Goal: Information Seeking & Learning: Learn about a topic

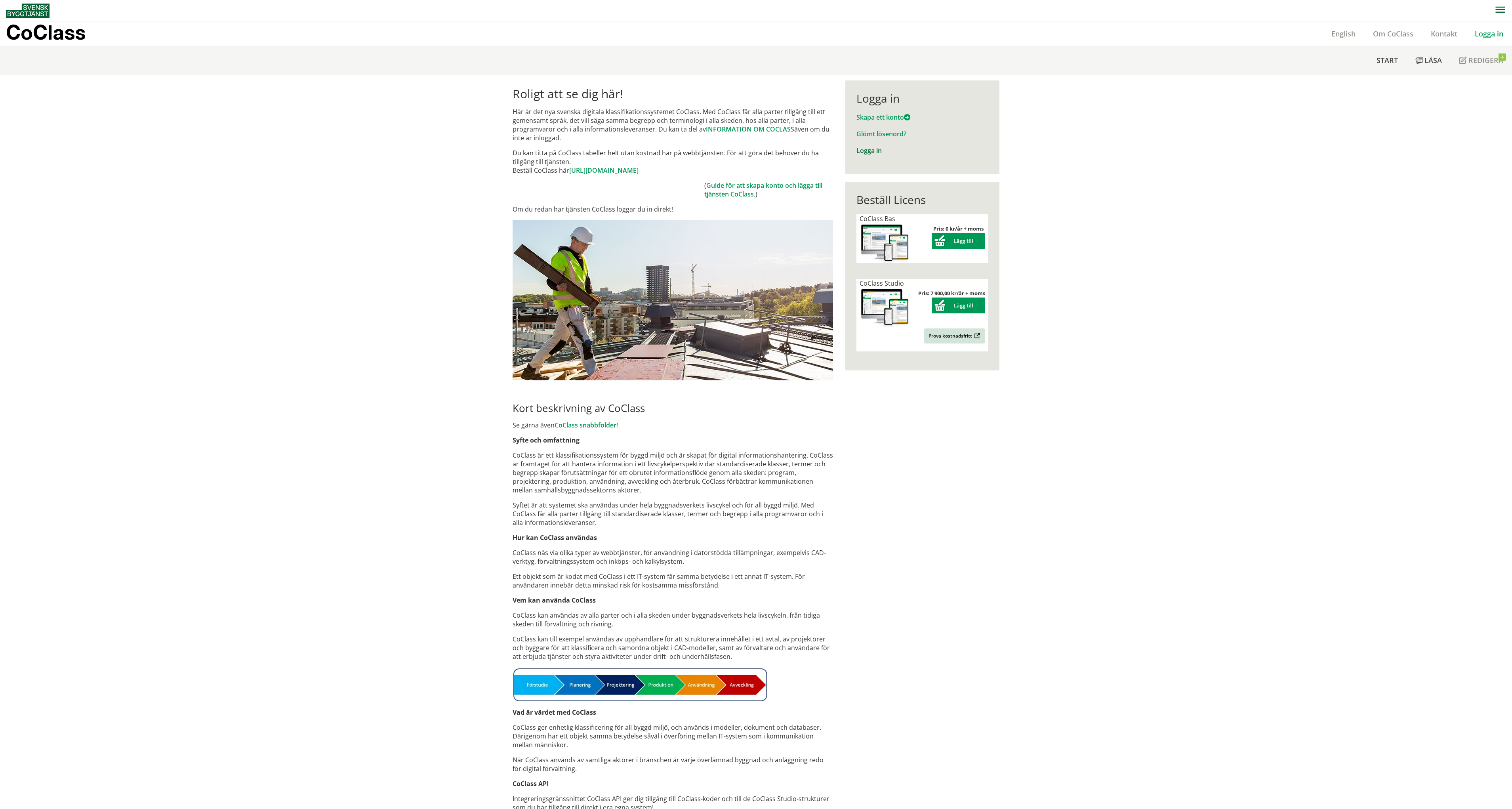
click at [870, 149] on link "Logga in" at bounding box center [869, 150] width 25 height 9
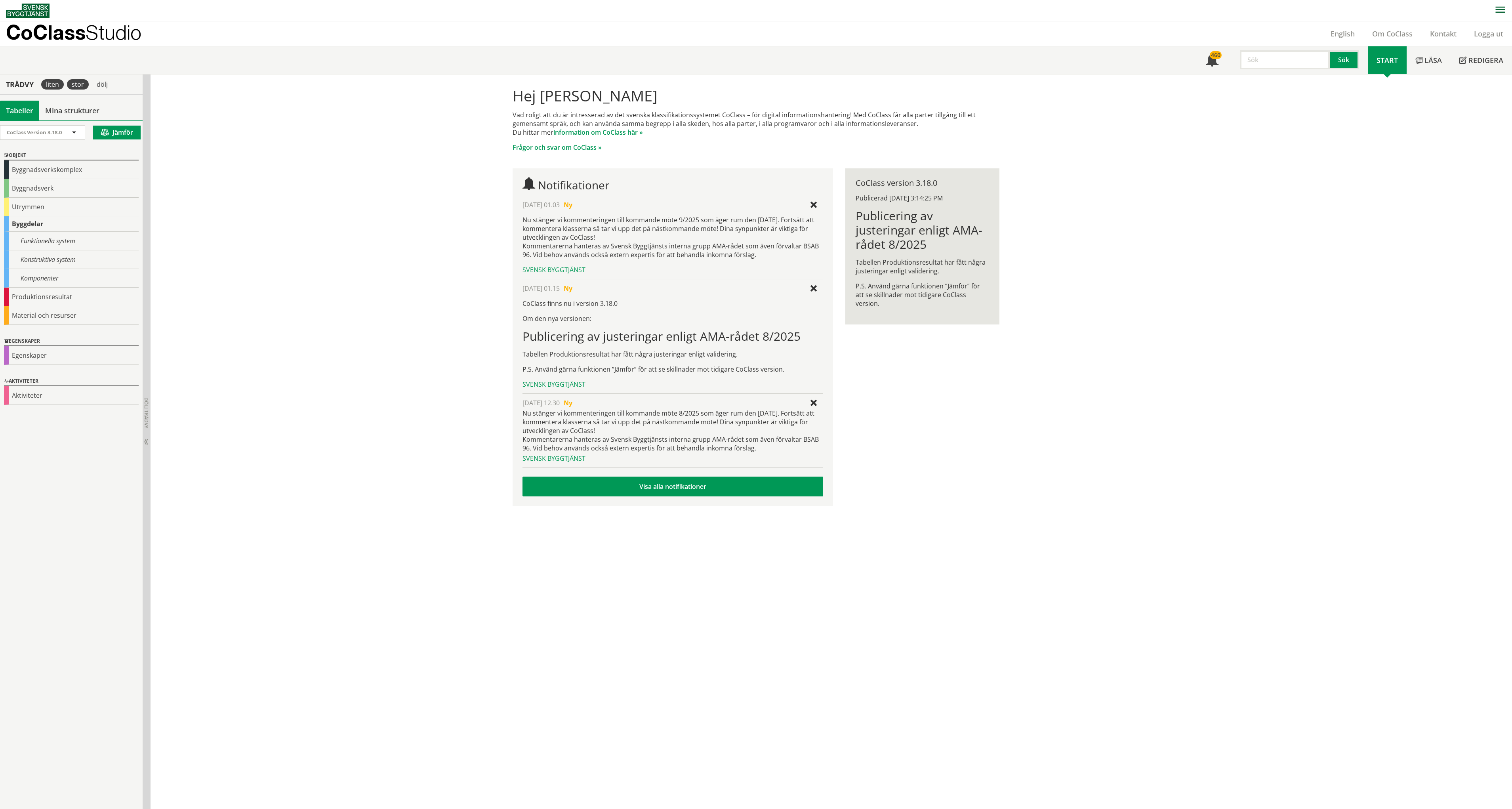
click at [69, 86] on div "stor" at bounding box center [77, 85] width 22 height 11
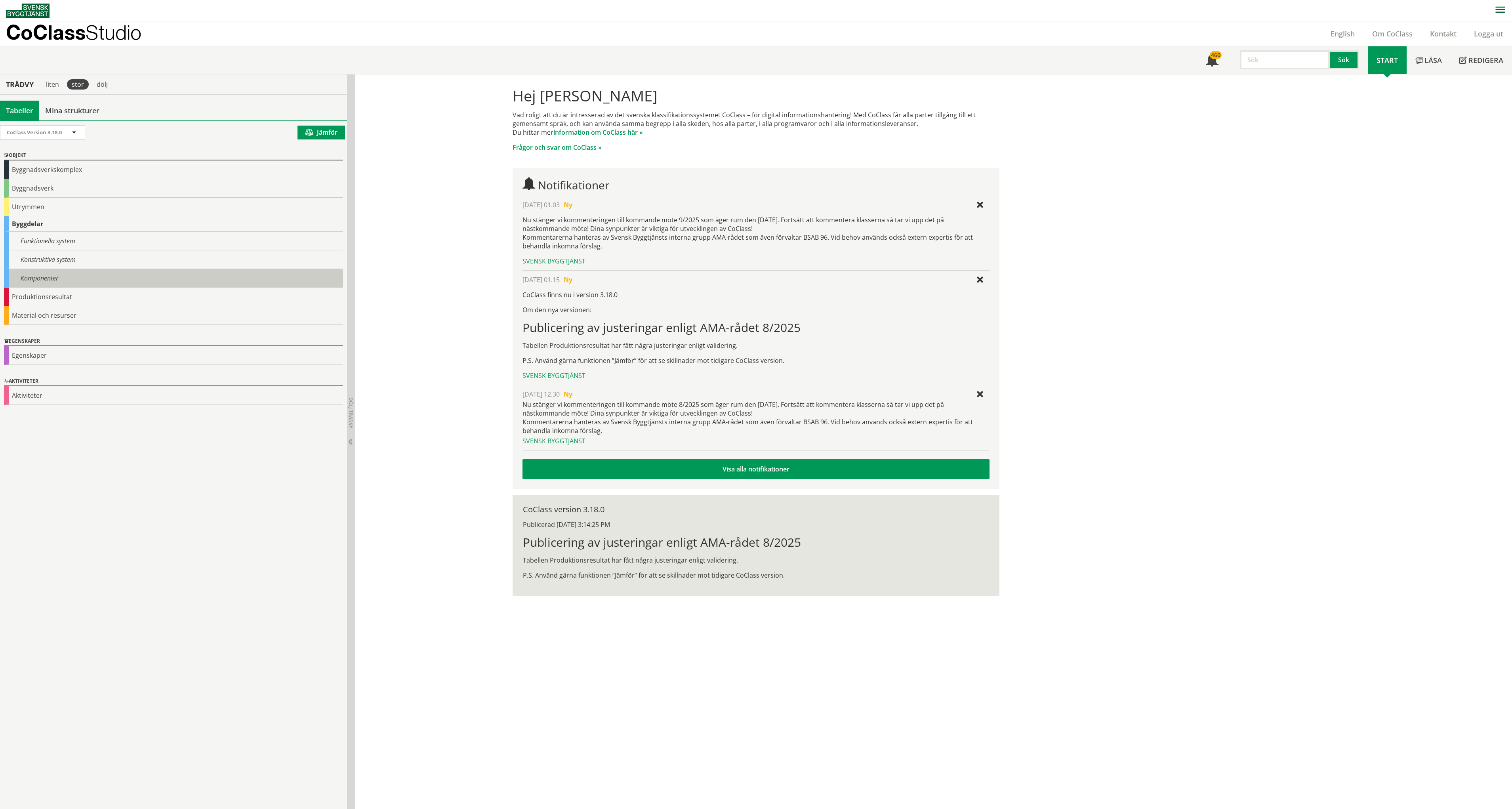
click at [52, 272] on div "Komponenter" at bounding box center [174, 278] width 339 height 19
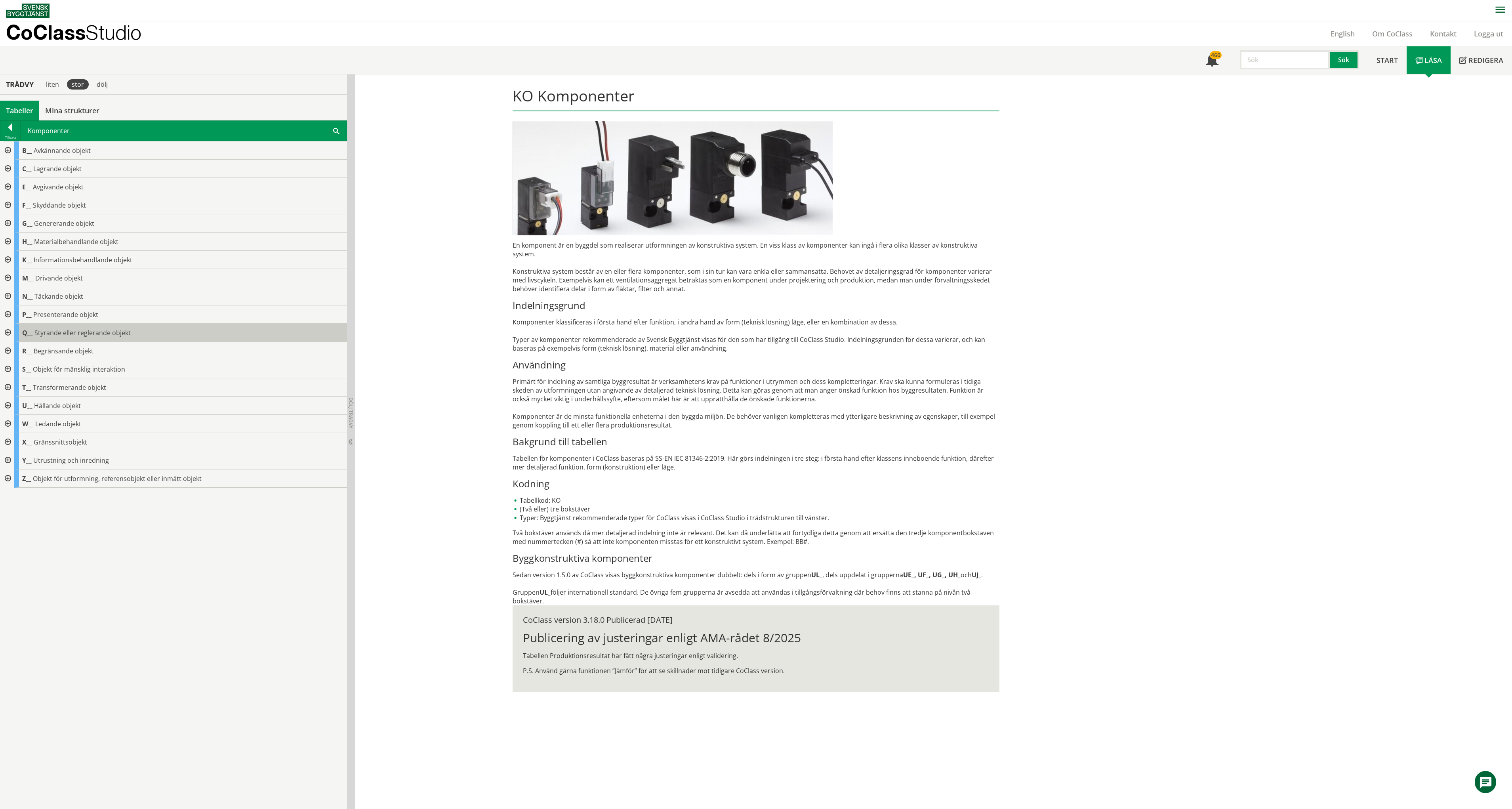
click at [60, 334] on span "Styrande eller reglerande objekt" at bounding box center [83, 332] width 96 height 9
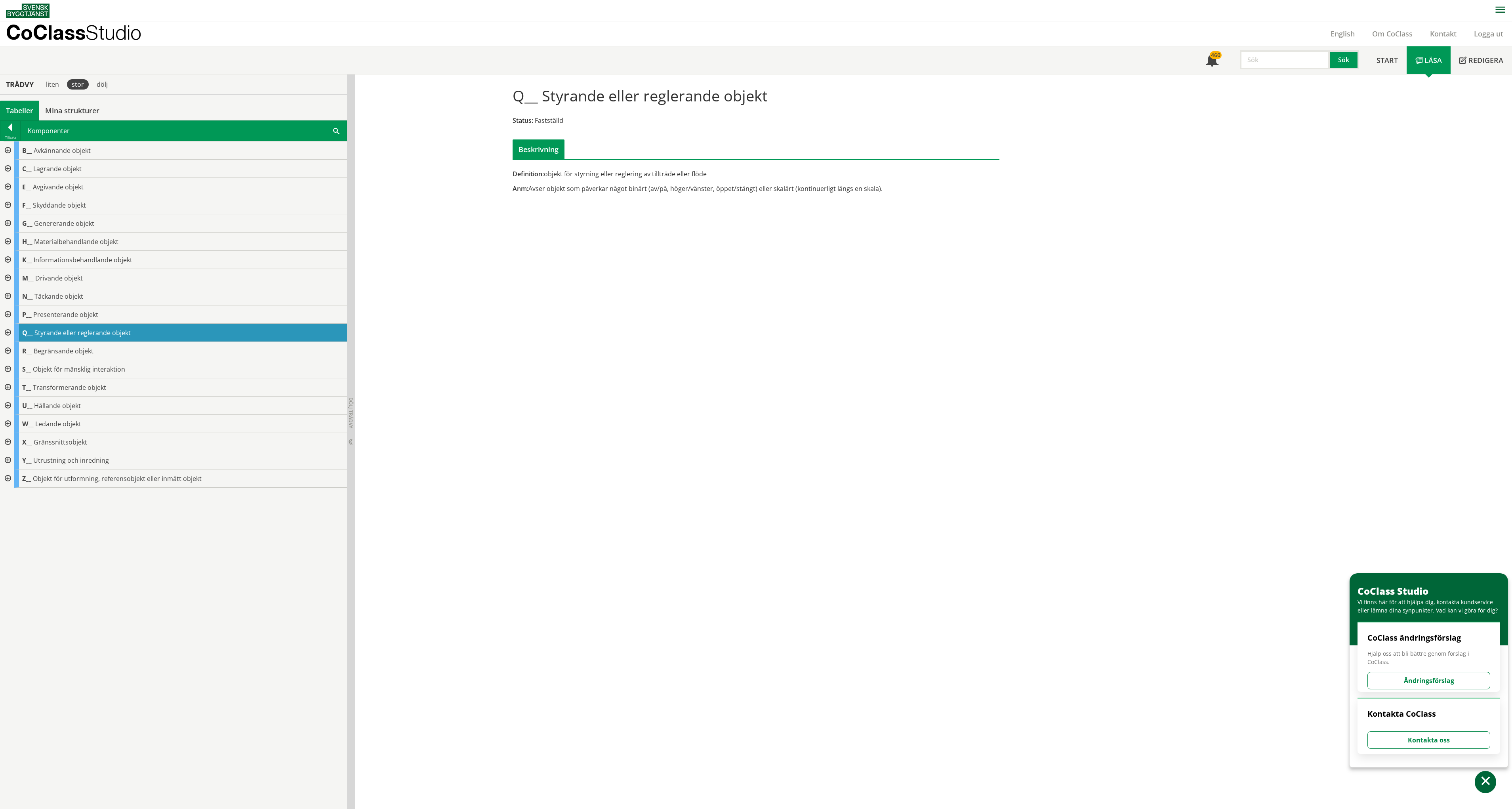
click at [6, 331] on div at bounding box center [7, 332] width 14 height 18
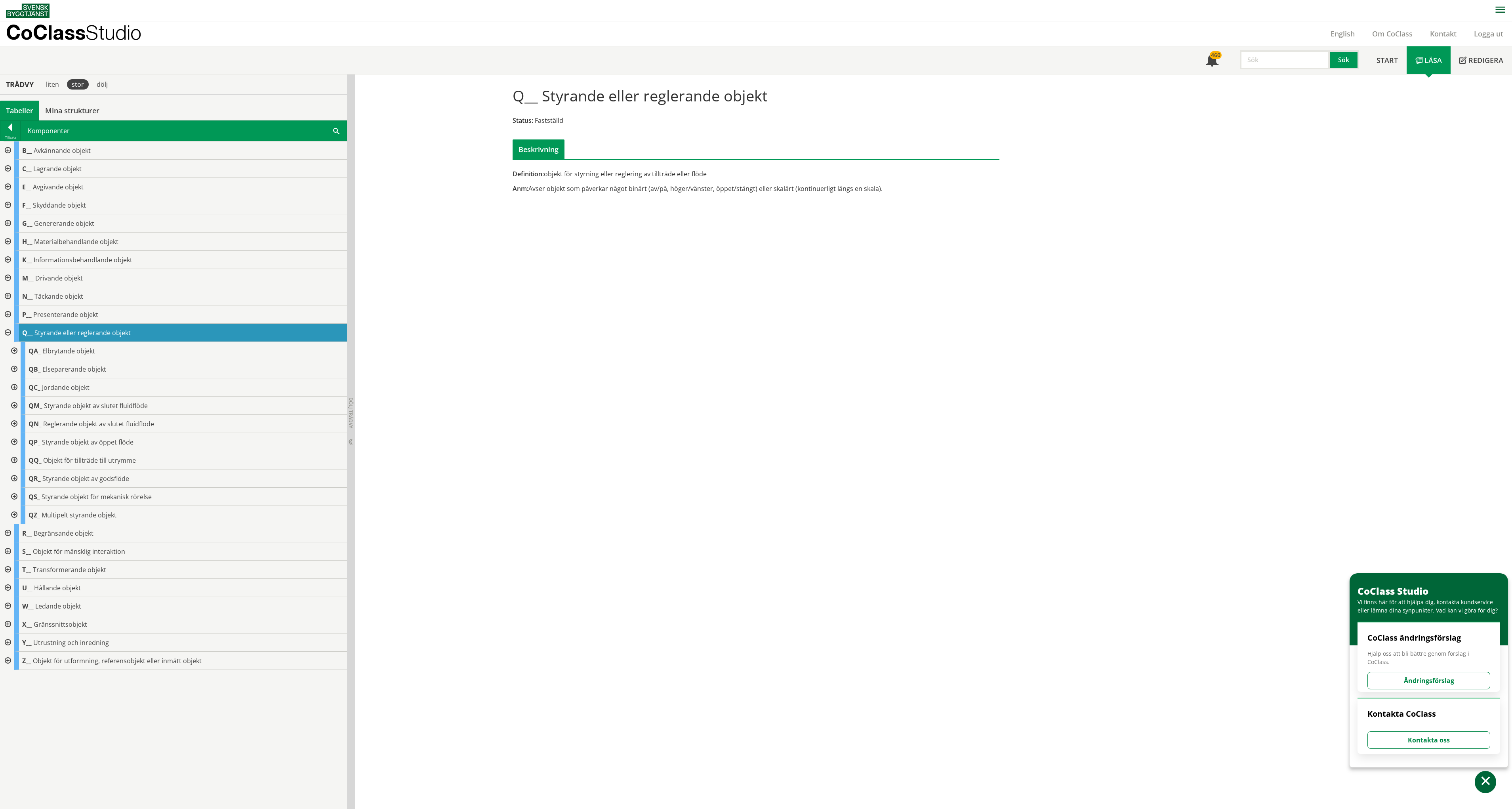
click at [15, 456] on div at bounding box center [14, 460] width 14 height 18
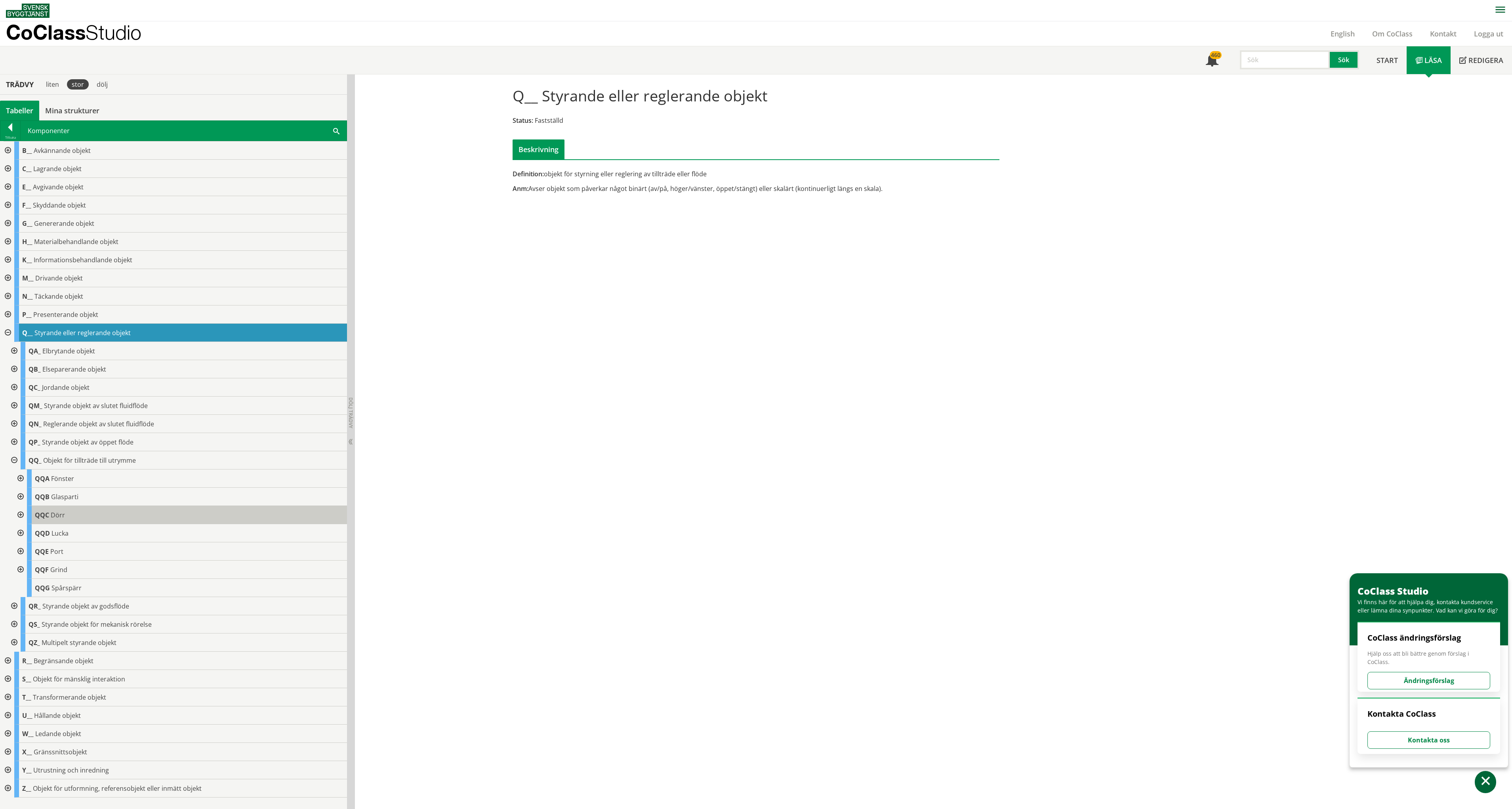
click at [62, 514] on span "Dörr" at bounding box center [58, 515] width 14 height 9
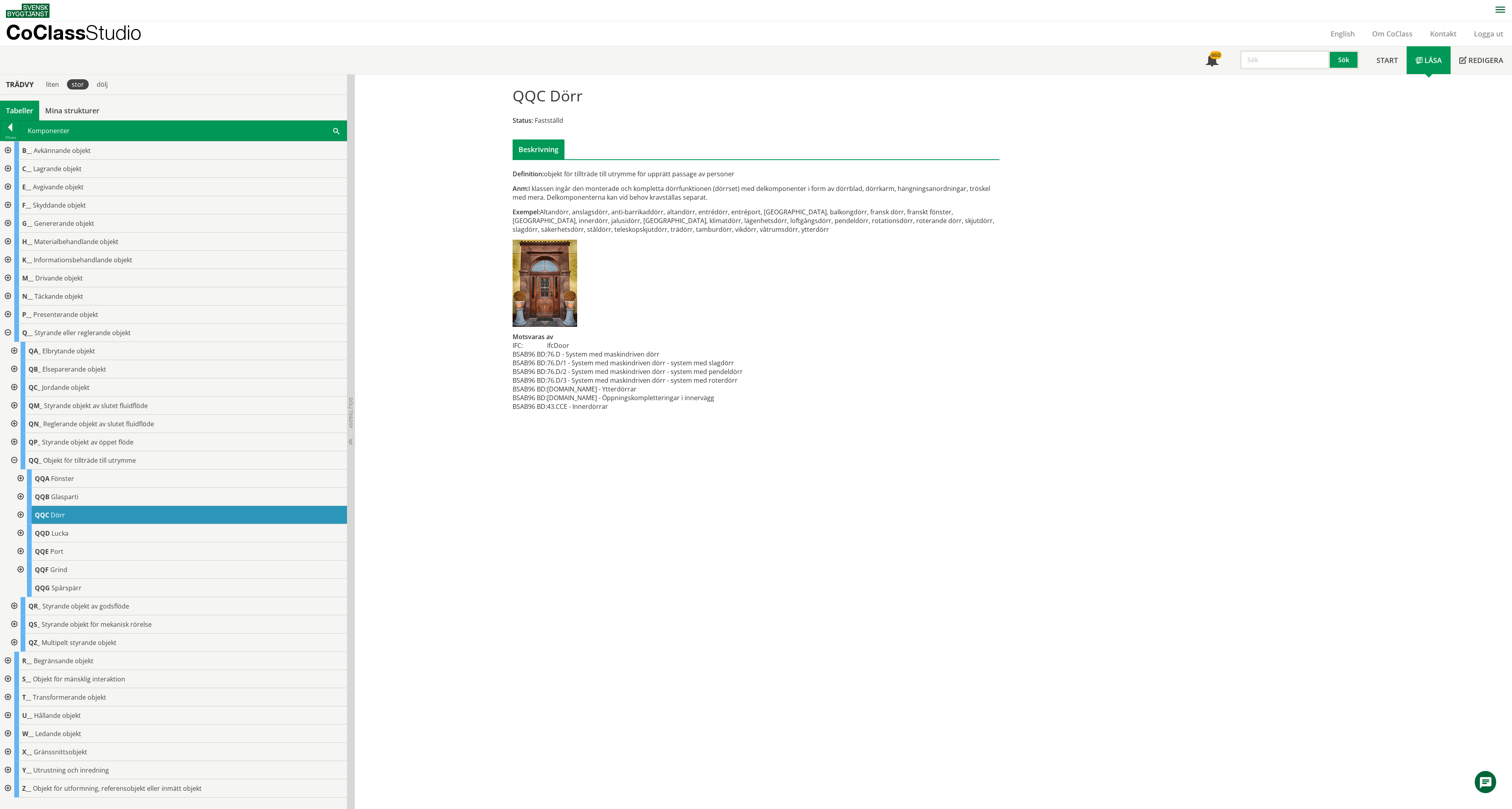
click at [6, 329] on div at bounding box center [7, 332] width 14 height 18
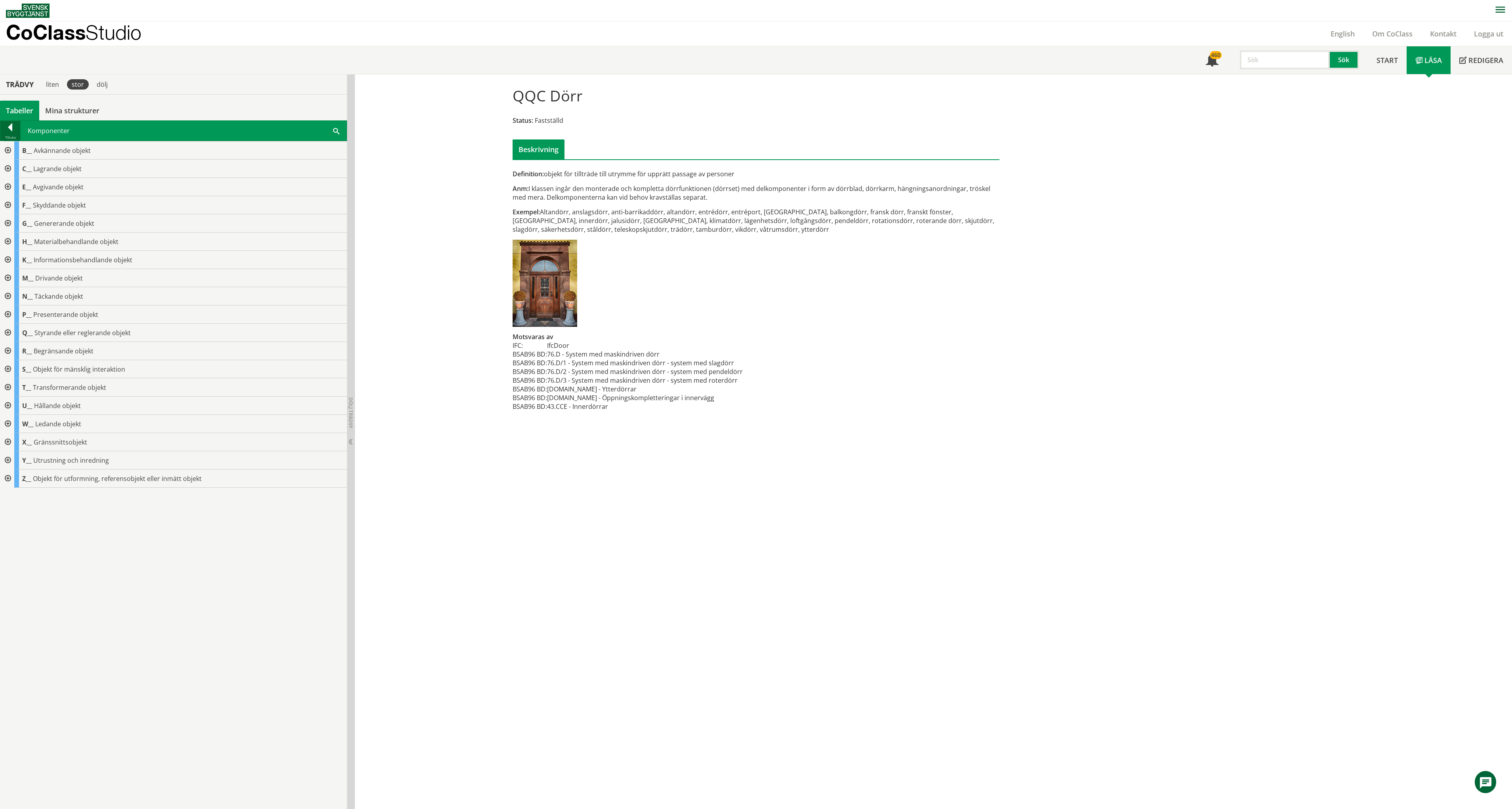
click at [11, 130] on div at bounding box center [11, 129] width 20 height 11
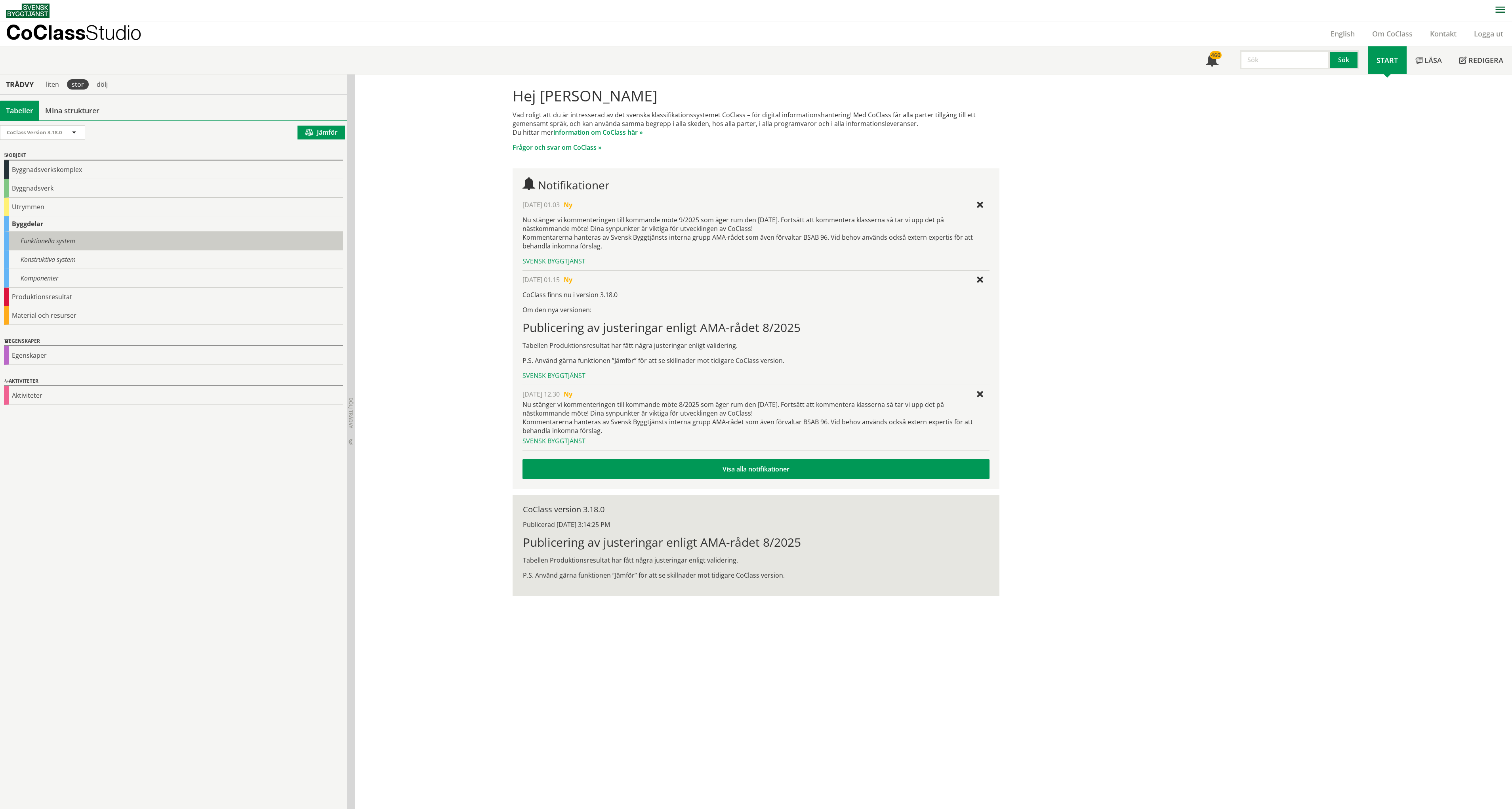
click at [46, 238] on div "Funktionella system" at bounding box center [174, 241] width 339 height 19
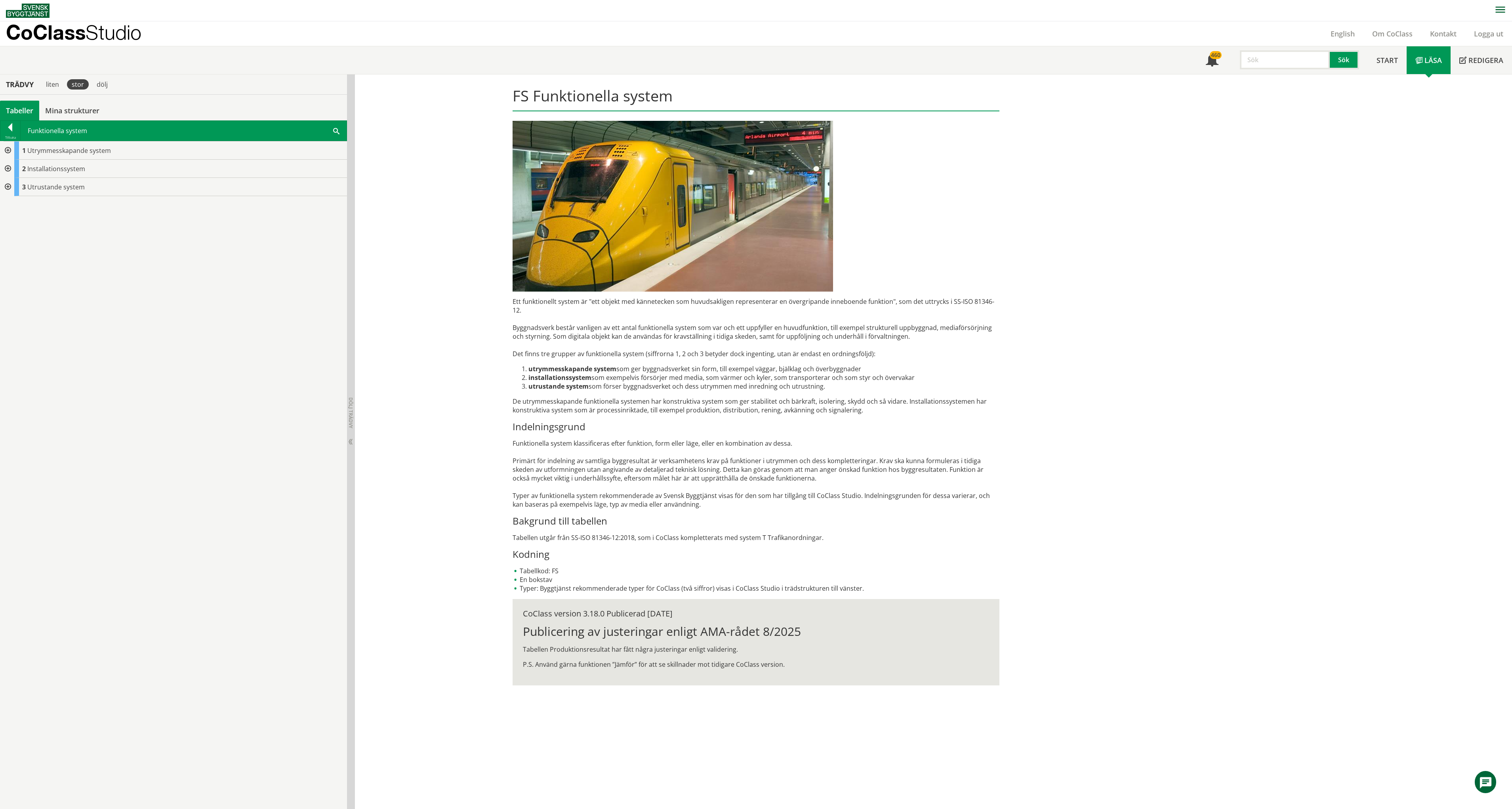
click at [11, 150] on div at bounding box center [7, 150] width 14 height 18
click at [5, 240] on div at bounding box center [7, 241] width 14 height 18
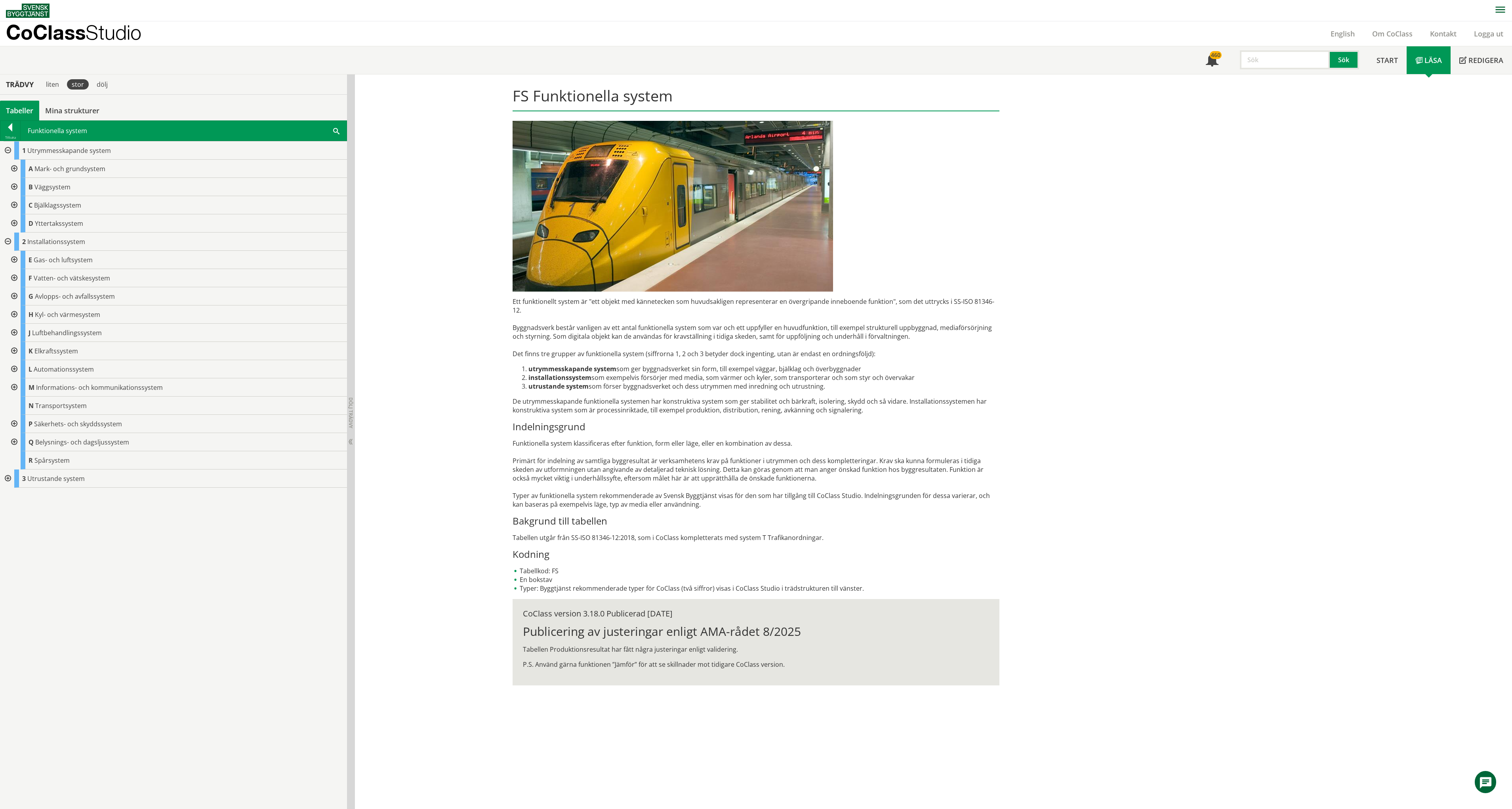
click at [9, 476] on div at bounding box center [7, 478] width 14 height 18
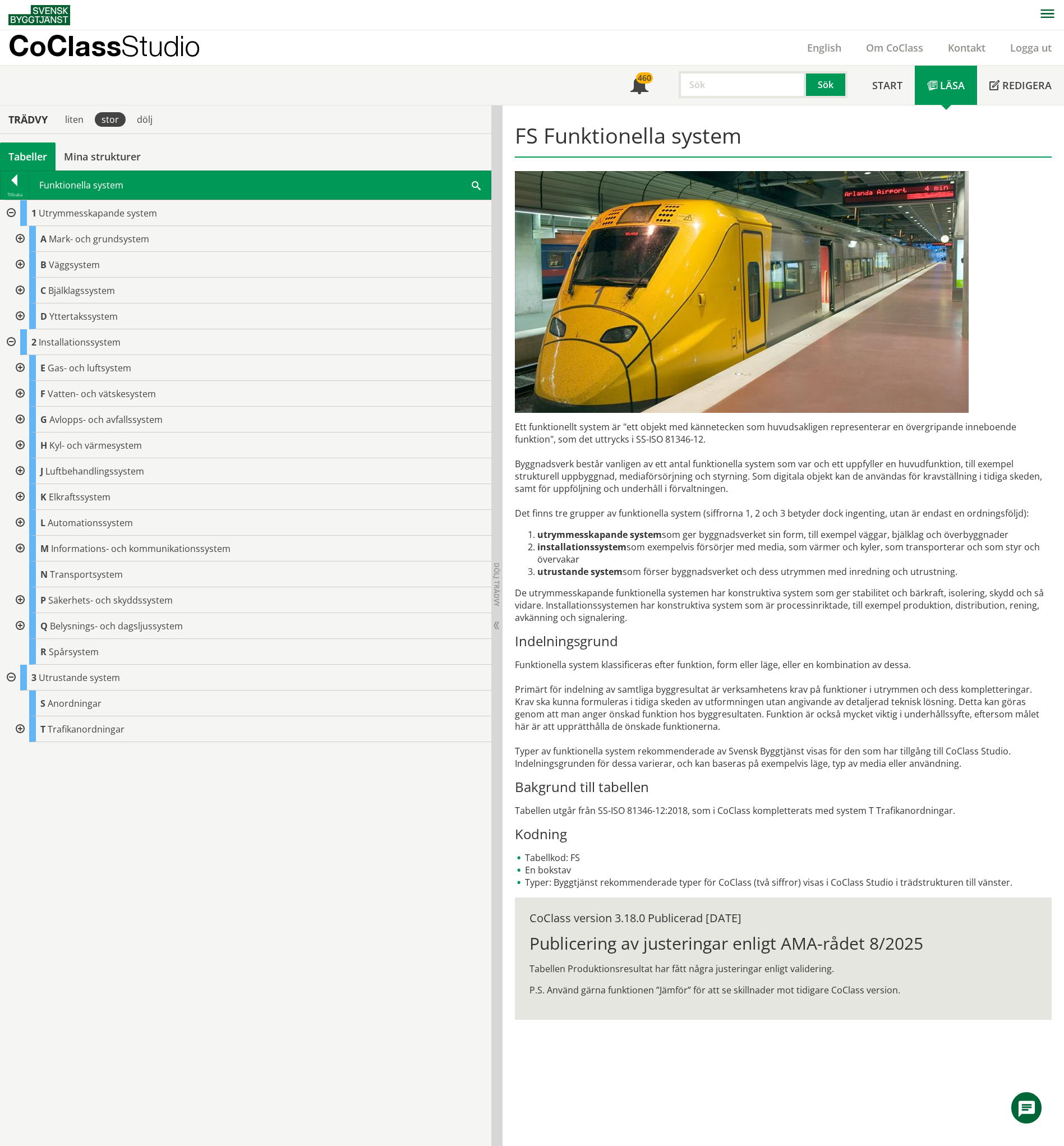
click at [17, 601] on div at bounding box center [19, 600] width 20 height 26
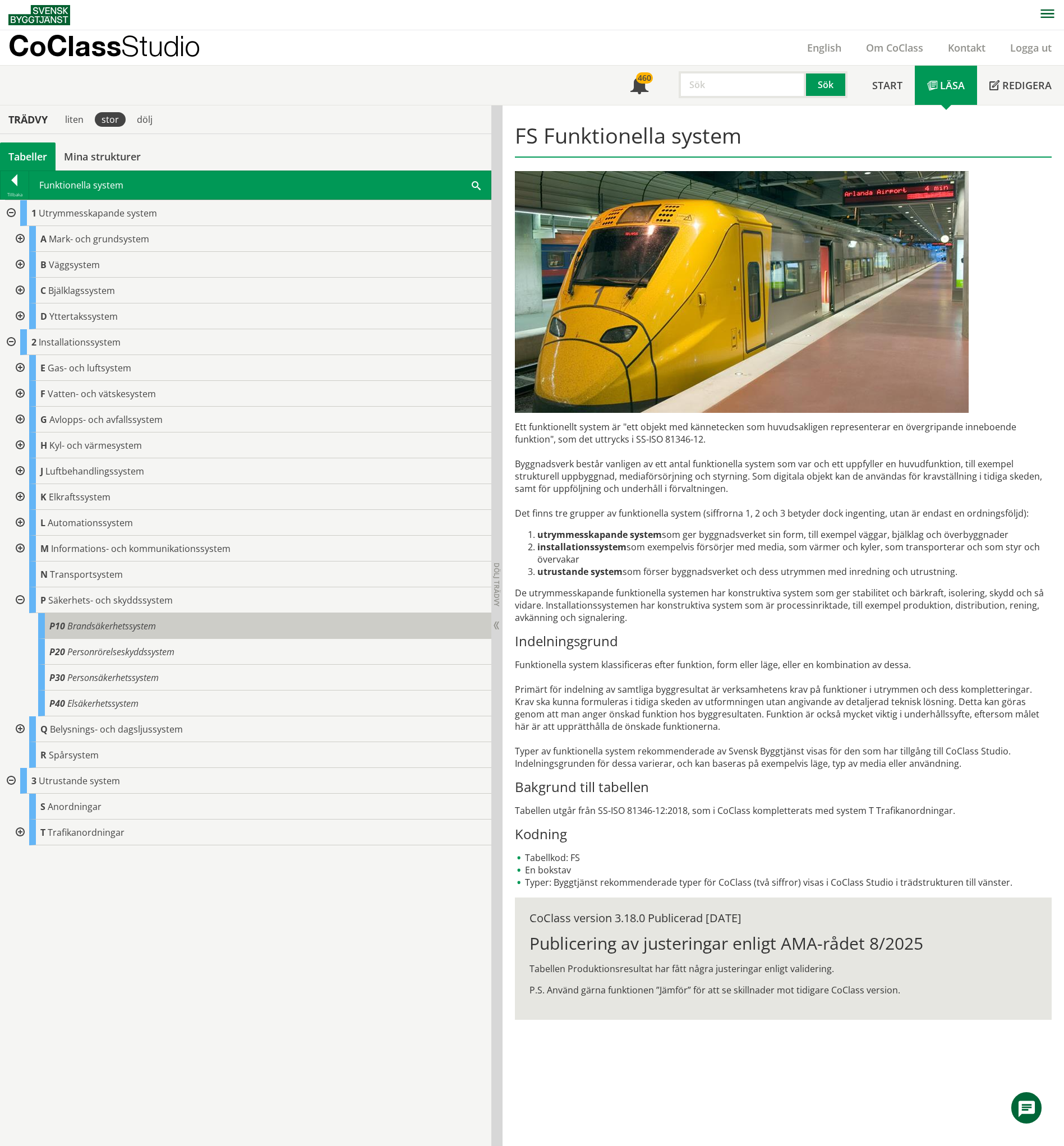
click at [86, 631] on span "Brandsäkerhetssystem" at bounding box center [111, 626] width 89 height 12
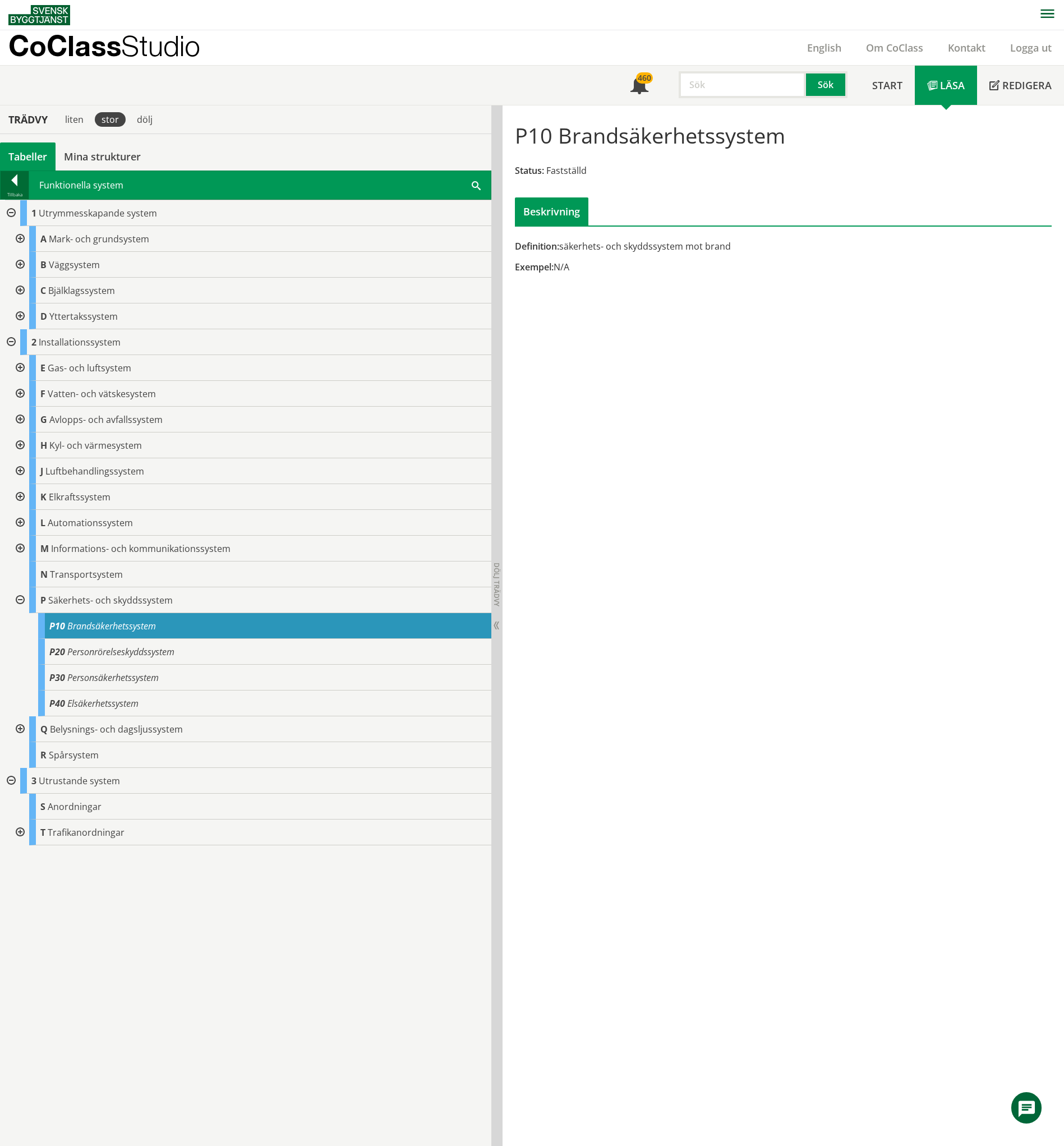
drag, startPoint x: 22, startPoint y: 170, endPoint x: 12, endPoint y: 183, distance: 16.4
click at [22, 170] on div "Tillbaka Funktionella system Sök" at bounding box center [245, 184] width 491 height 29
click at [13, 176] on div at bounding box center [15, 182] width 28 height 16
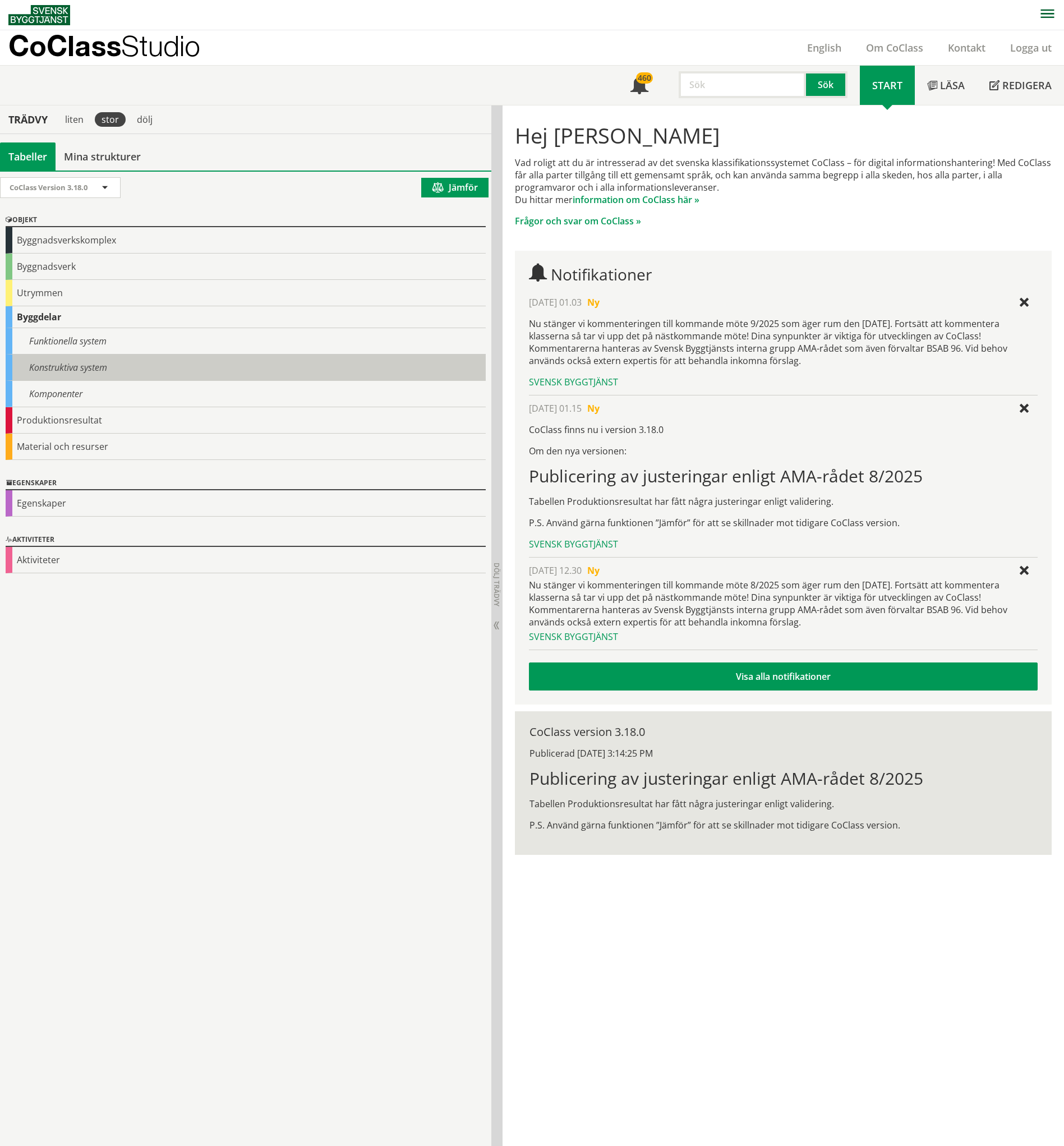
click at [76, 358] on div "Konstruktiva system" at bounding box center [246, 368] width 480 height 27
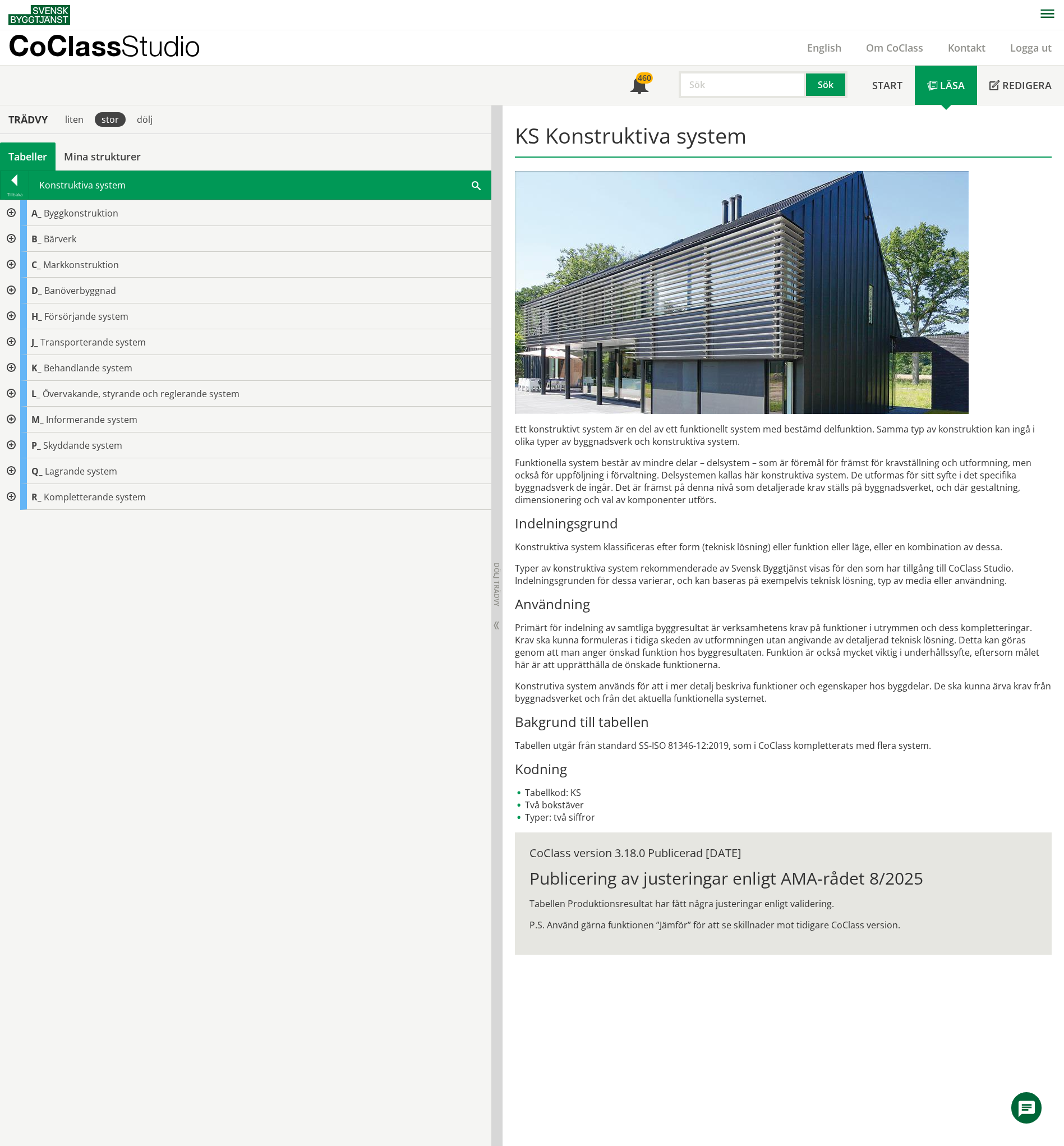
click at [11, 446] on div at bounding box center [10, 445] width 20 height 26
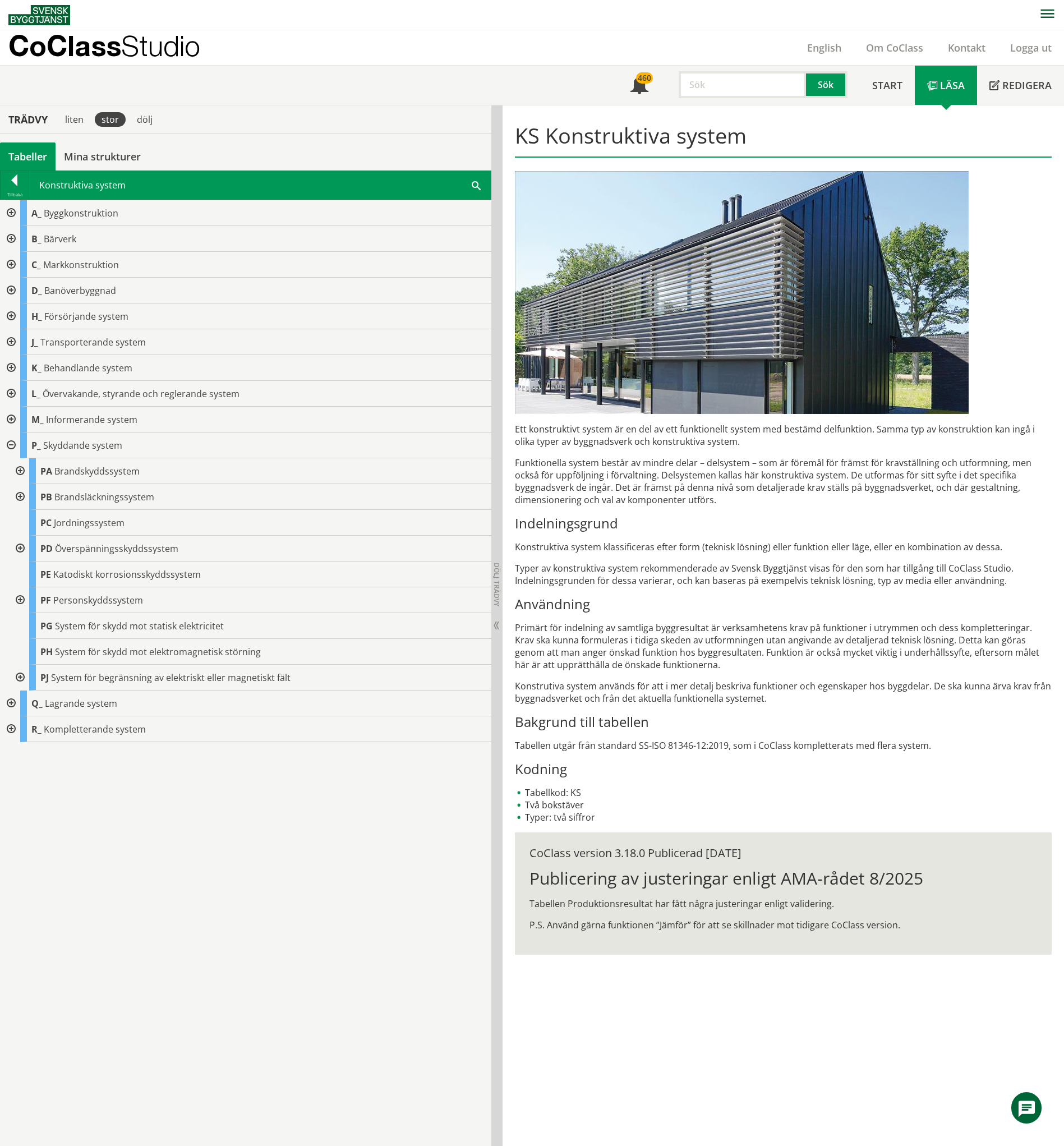
click at [17, 469] on div at bounding box center [19, 470] width 20 height 26
click at [13, 180] on div at bounding box center [15, 182] width 28 height 16
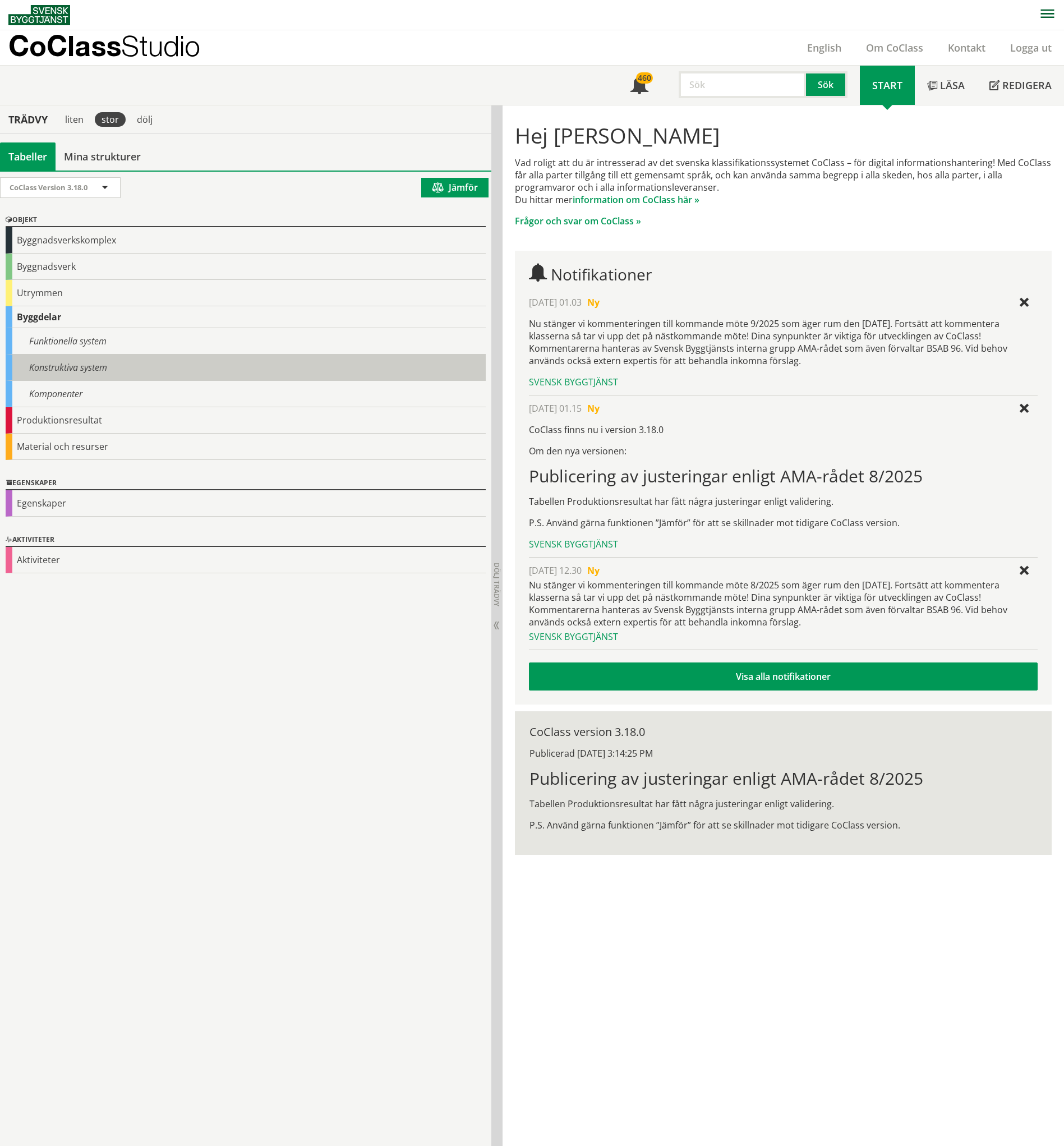
click at [56, 358] on div "Konstruktiva system" at bounding box center [246, 368] width 480 height 27
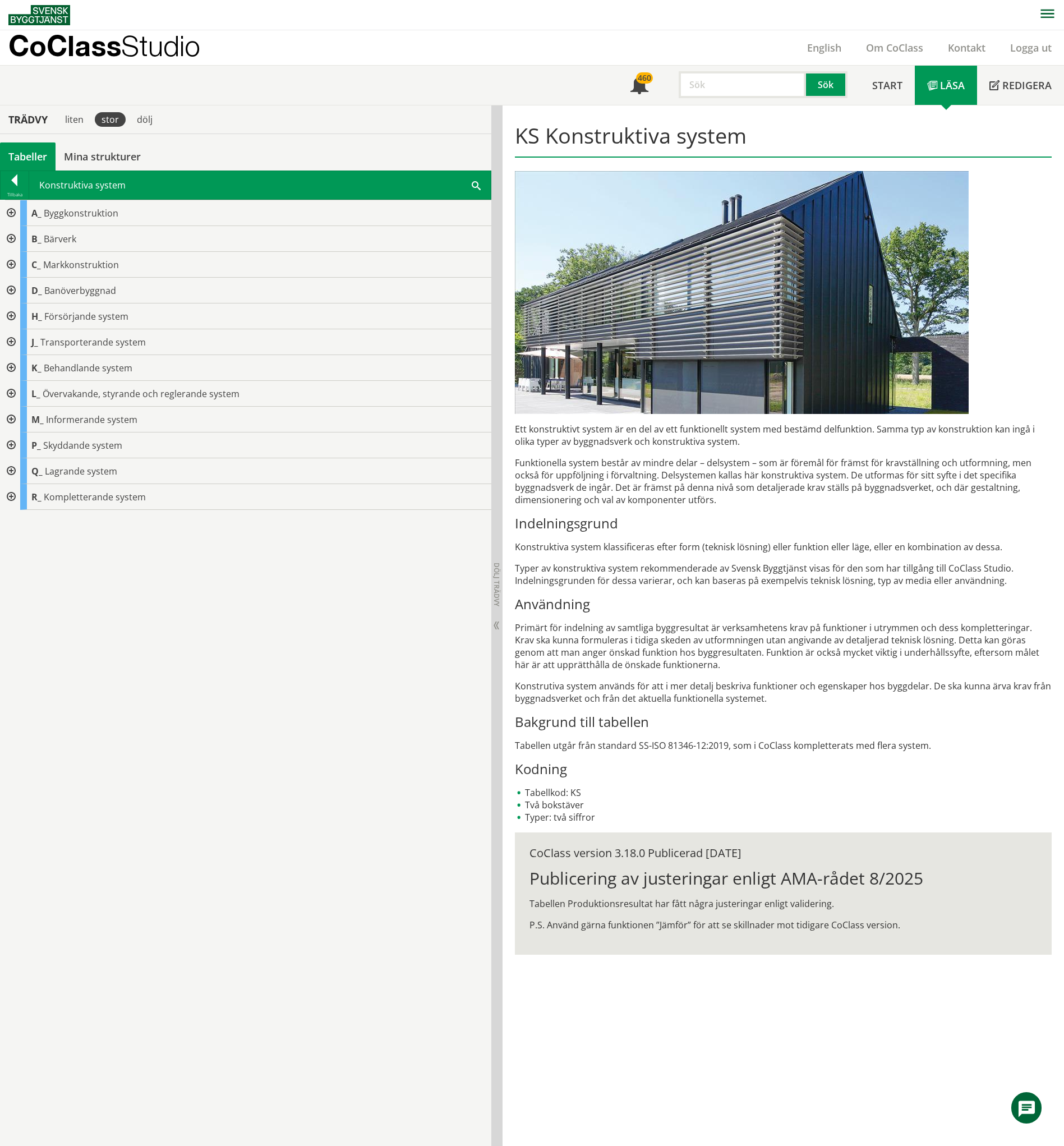
click at [13, 441] on div at bounding box center [10, 445] width 20 height 26
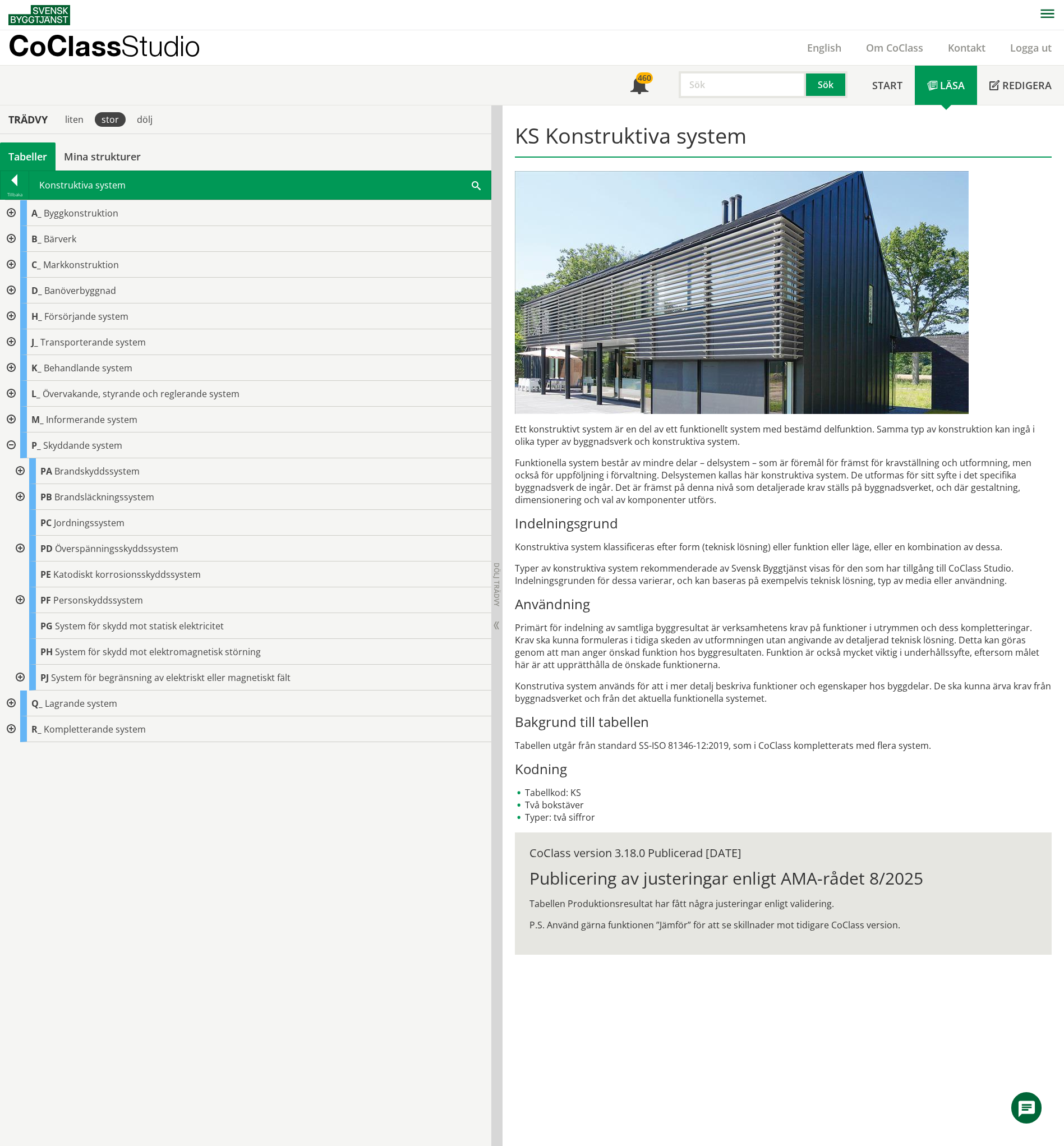
click at [20, 472] on div at bounding box center [19, 470] width 20 height 26
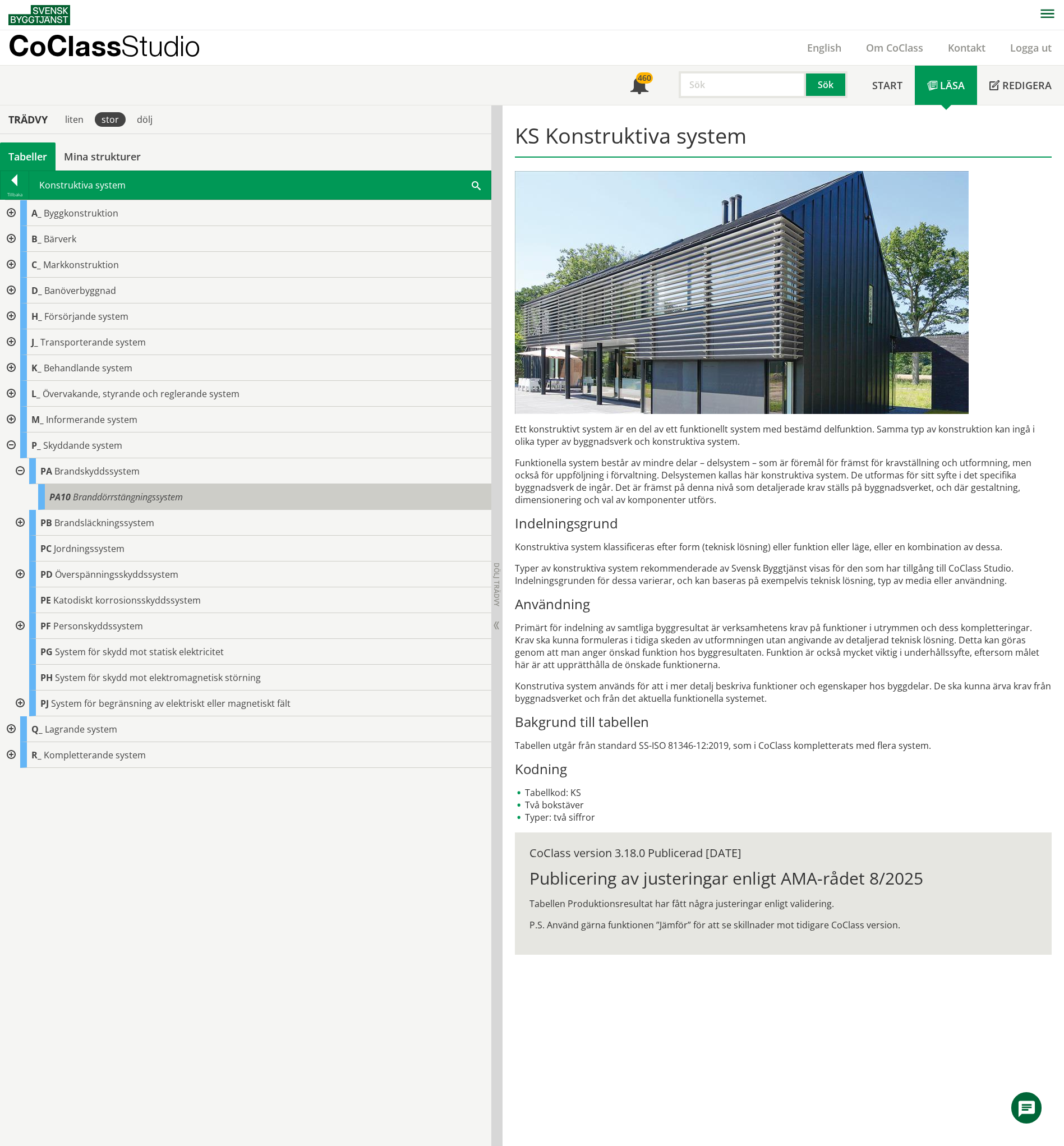
click at [75, 494] on span "Branddörrstängningssystem" at bounding box center [128, 497] width 110 height 12
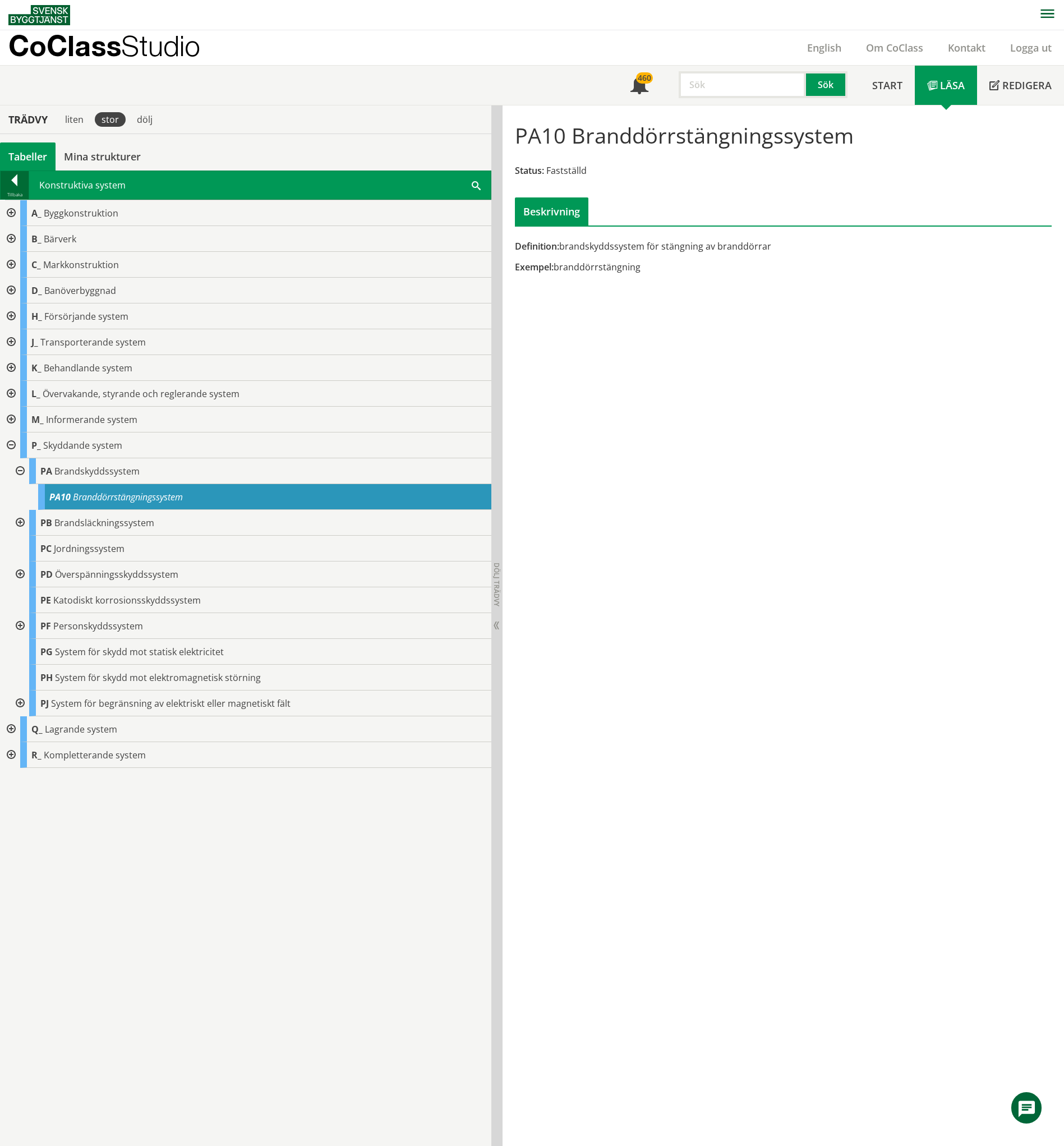
click at [15, 183] on div at bounding box center [15, 182] width 28 height 16
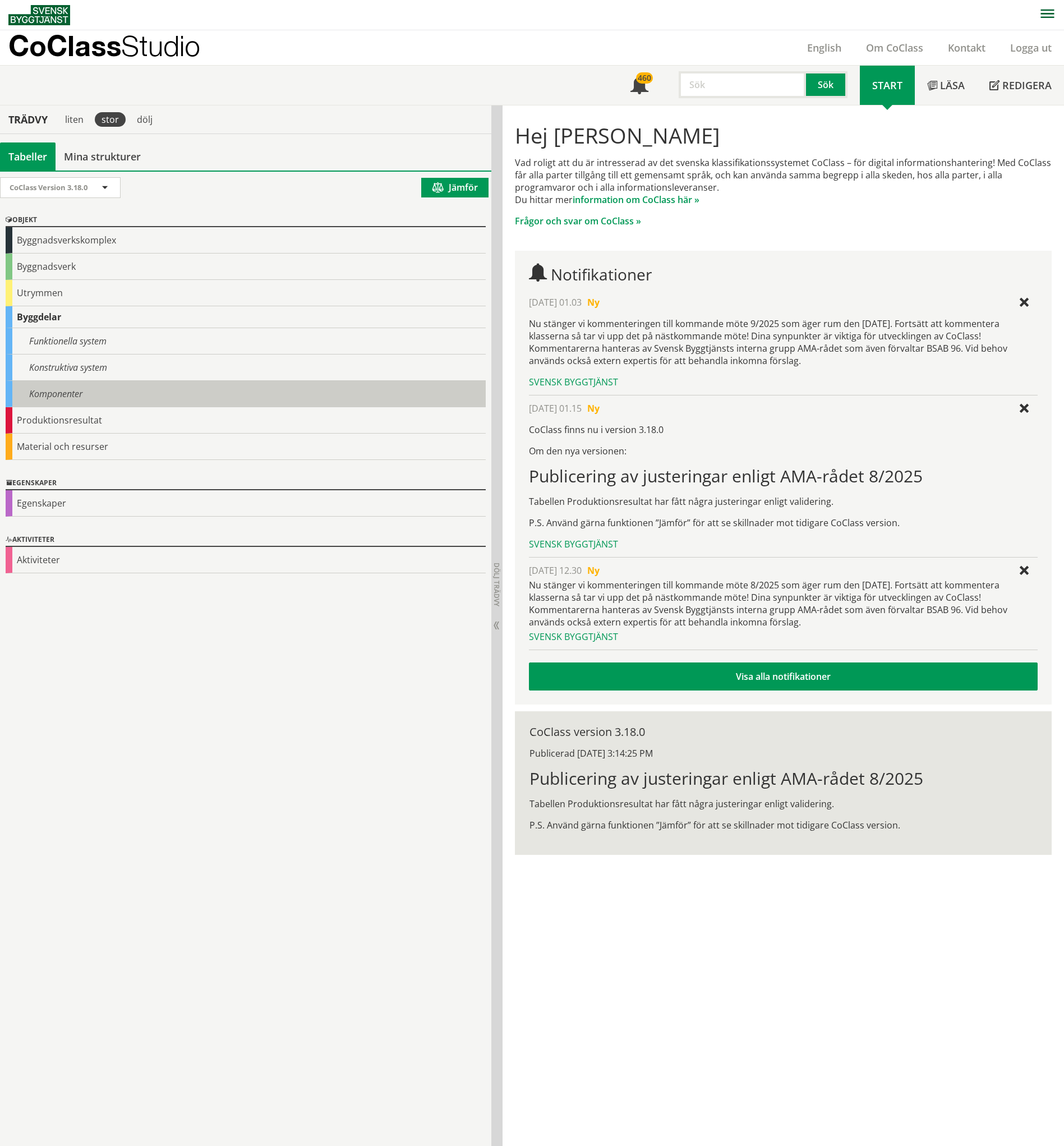
click at [52, 390] on div "Komponenter" at bounding box center [246, 394] width 480 height 27
